Goal: Entertainment & Leisure: Browse casually

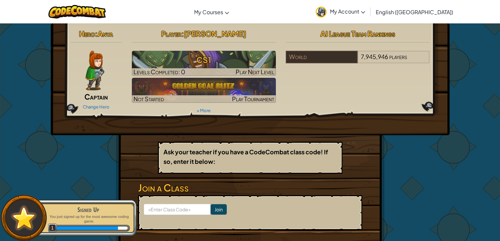
click at [85, 103] on div "Change Hero" at bounding box center [97, 106] width 52 height 11
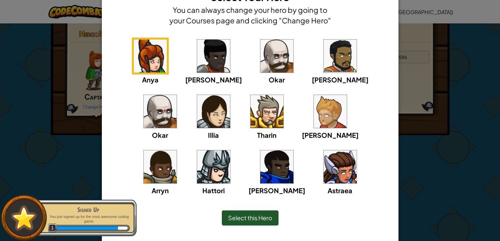
scroll to position [29, 0]
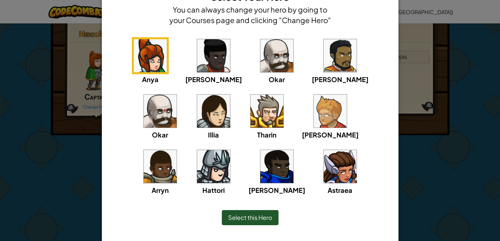
click at [230, 150] on img at bounding box center [213, 166] width 33 height 33
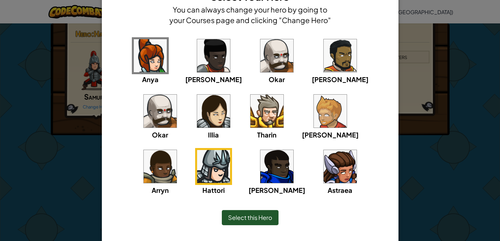
click at [260, 177] on img at bounding box center [276, 166] width 33 height 33
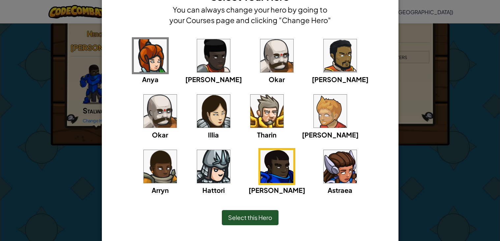
click at [414, 46] on div "× Select Your Hero You can always change your hero by going to your Courses pag…" at bounding box center [250, 120] width 500 height 241
click at [380, 102] on div "[PERSON_NAME] [PERSON_NAME] [PERSON_NAME] Arryn [PERSON_NAME]" at bounding box center [250, 120] width 276 height 166
click at [230, 150] on img at bounding box center [213, 166] width 33 height 33
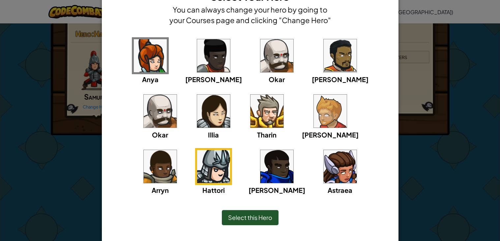
click at [243, 221] on div "Select this Hero" at bounding box center [250, 217] width 57 height 15
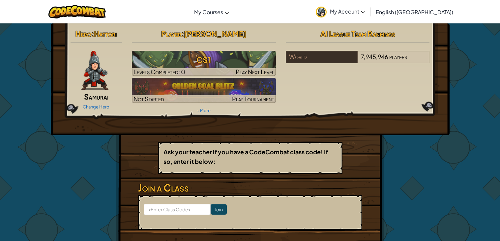
click at [165, 106] on div "Player : [PERSON_NAME] CS1 Levels Completed: 0 Play Next Level Not Started Play…" at bounding box center [204, 71] width 154 height 89
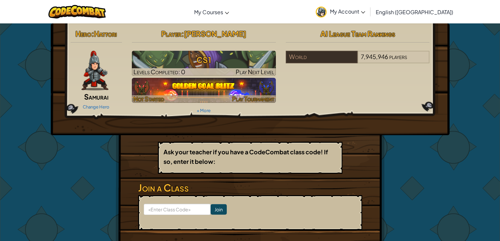
click at [158, 78] on img at bounding box center [204, 90] width 144 height 25
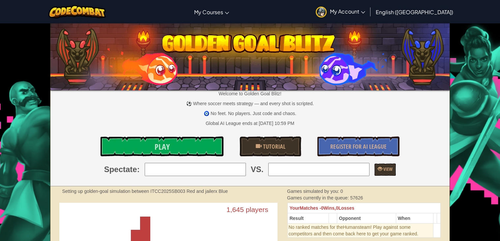
click at [158, 78] on img at bounding box center [250, 56] width 400 height 70
click at [160, 77] on img at bounding box center [250, 56] width 400 height 70
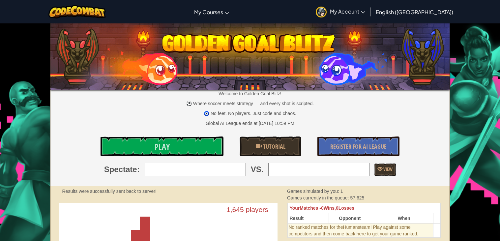
click at [160, 77] on img at bounding box center [250, 56] width 400 height 70
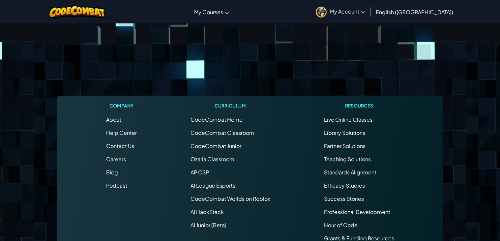
scroll to position [1168, 0]
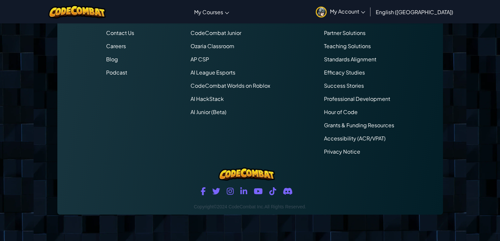
click at [252, 90] on li "CodeCombat Worlds on Roblox" at bounding box center [231, 86] width 80 height 8
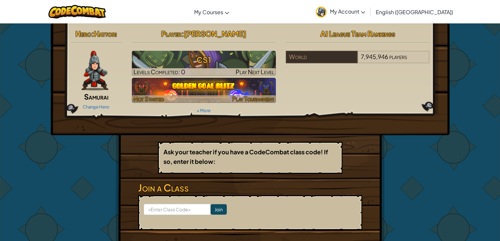
drag, startPoint x: 252, startPoint y: 90, endPoint x: 256, endPoint y: 88, distance: 4.7
click at [256, 88] on img at bounding box center [204, 90] width 144 height 25
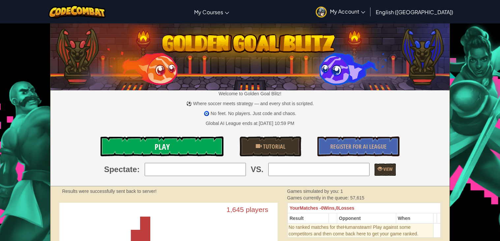
click at [153, 142] on link "Play" at bounding box center [162, 146] width 123 height 20
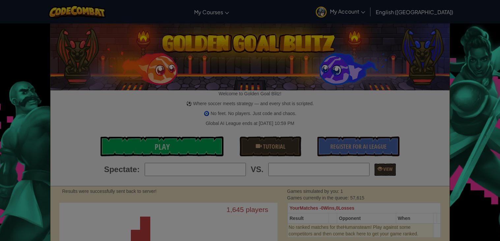
click at [0, 0] on div "× Choose an Opponent Select your language! Python JavaScript CoffeeScript Lua C…" at bounding box center [0, 0] width 0 height 0
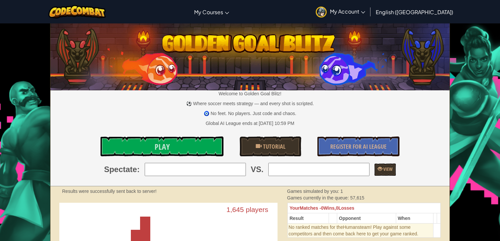
click at [153, 142] on div at bounding box center [250, 120] width 500 height 241
click at [153, 142] on link "Play" at bounding box center [162, 146] width 123 height 20
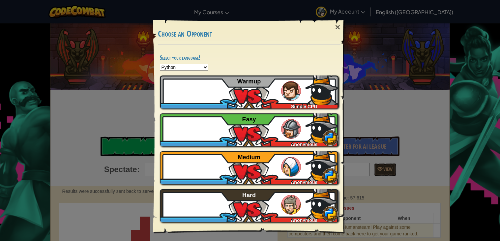
click at [153, 142] on div "× Choose an Opponent Select your language! Python JavaScript CoffeeScript Lua C…" at bounding box center [250, 120] width 500 height 241
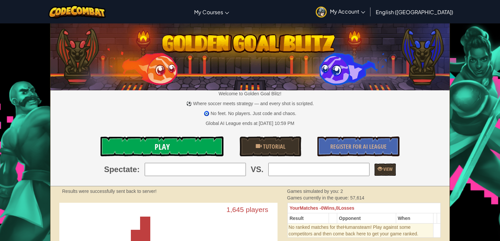
click at [162, 143] on span "Play" at bounding box center [162, 146] width 15 height 11
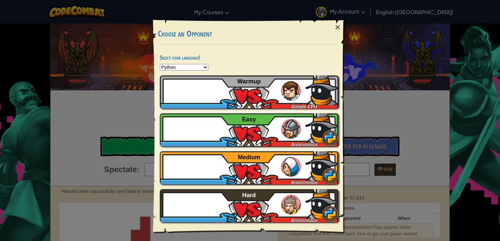
click at [162, 143] on div "× Choose an Opponent Select your language! Python JavaScript CoffeeScript Lua C…" at bounding box center [250, 120] width 500 height 241
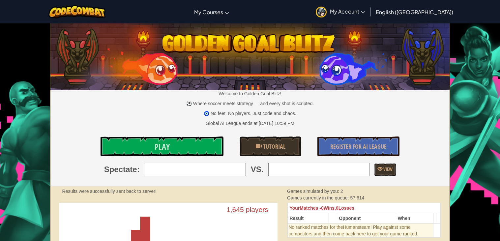
click at [162, 143] on span "Play" at bounding box center [162, 146] width 15 height 11
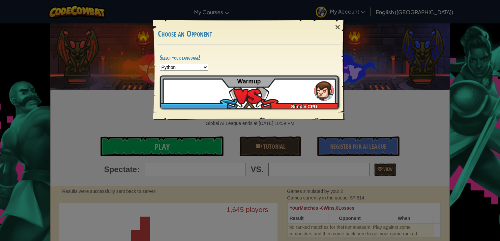
click at [162, 143] on div "× Choose an Opponent Select your language! Python JavaScript CoffeeScript Lua C…" at bounding box center [250, 120] width 500 height 241
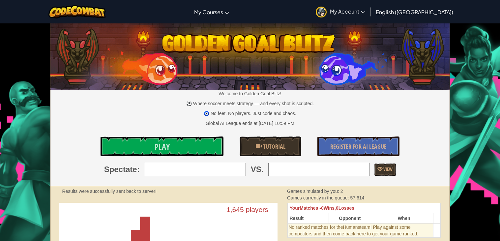
click at [162, 143] on span "Play" at bounding box center [162, 146] width 15 height 11
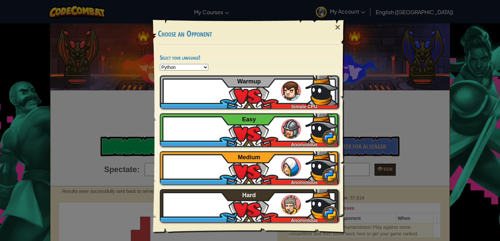
click at [162, 143] on div "LeonardoG14887836" at bounding box center [196, 143] width 72 height 7
